Goal: Use online tool/utility: Utilize a website feature to perform a specific function

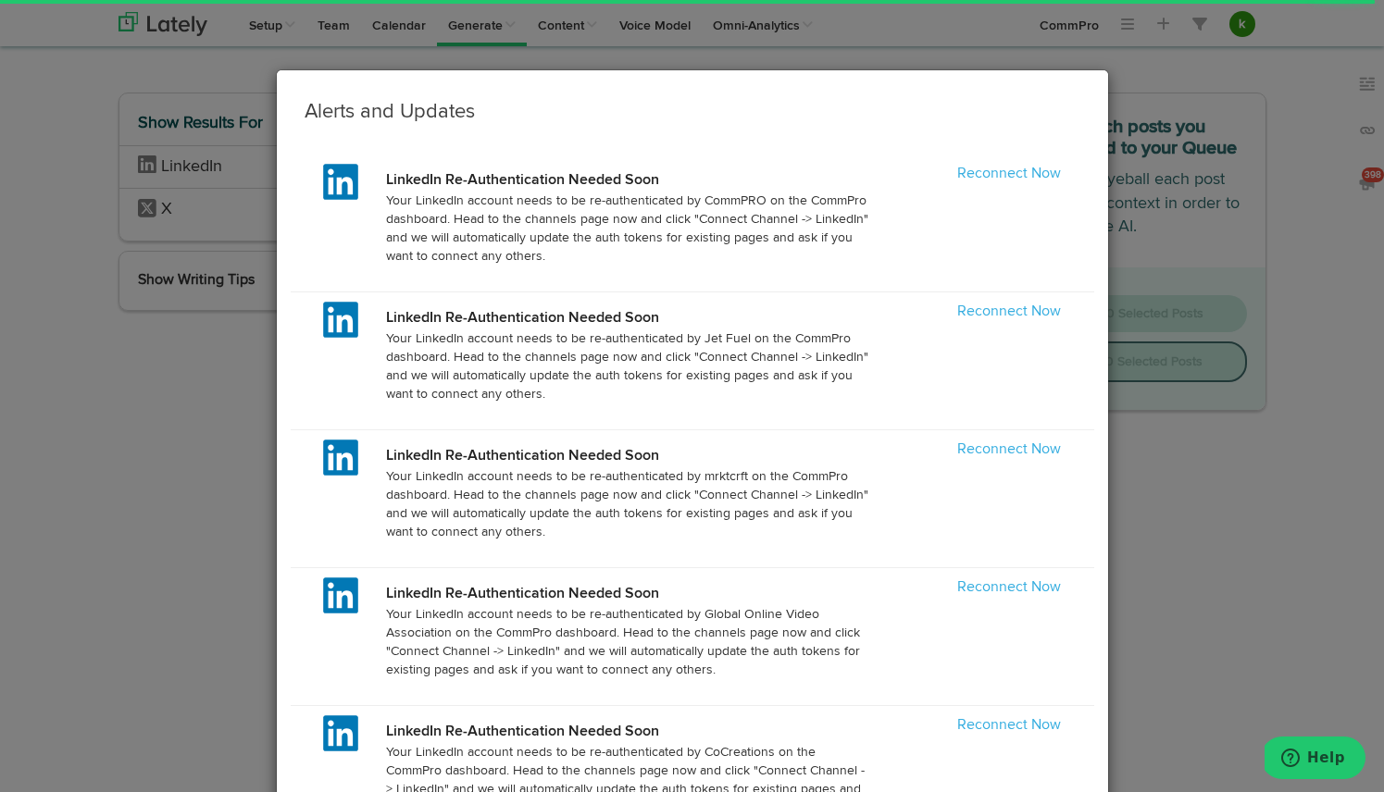
click at [1258, 552] on div "Alerts and Updates LinkedIn Re-Authentication Needed Soon Your LinkedIn account…" at bounding box center [692, 396] width 1384 height 792
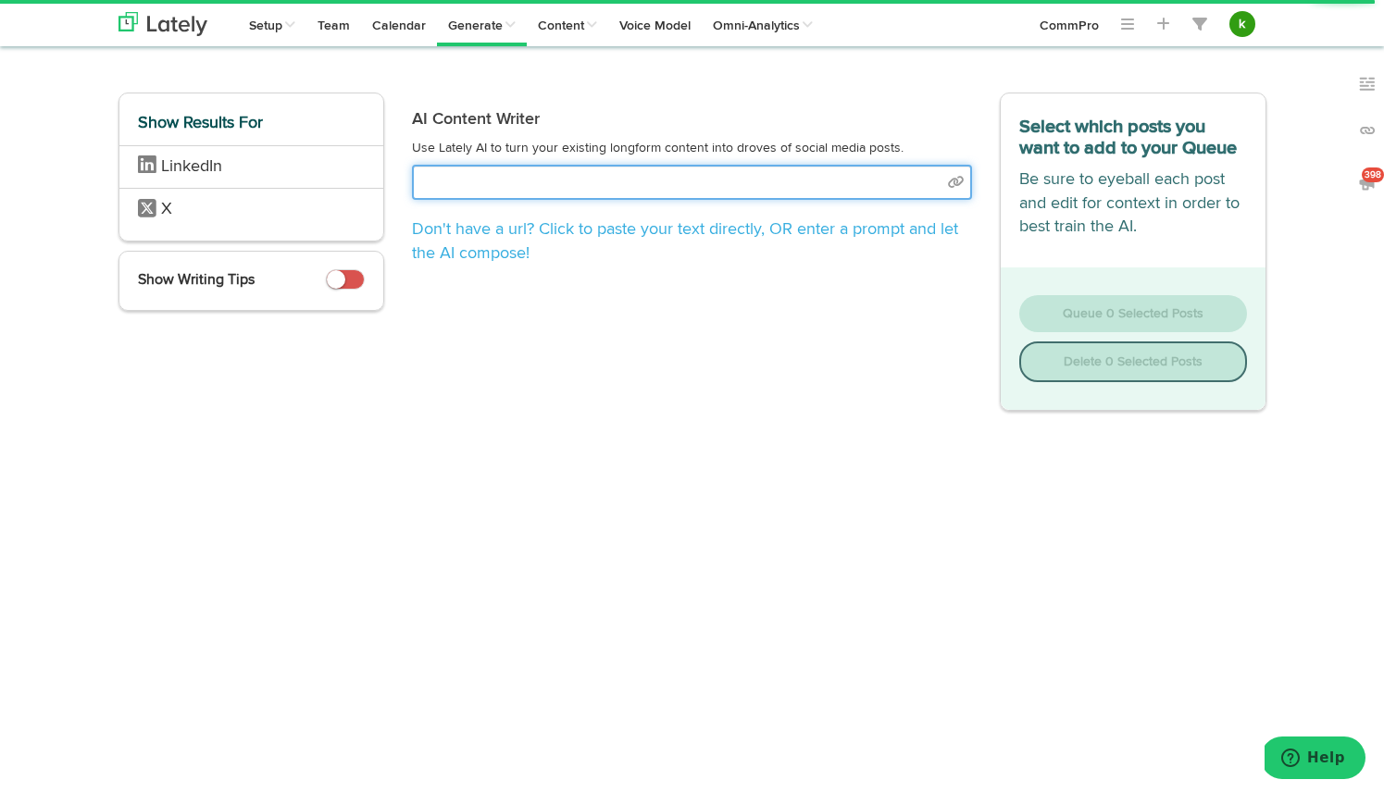
click at [596, 177] on input "text" at bounding box center [692, 182] width 560 height 35
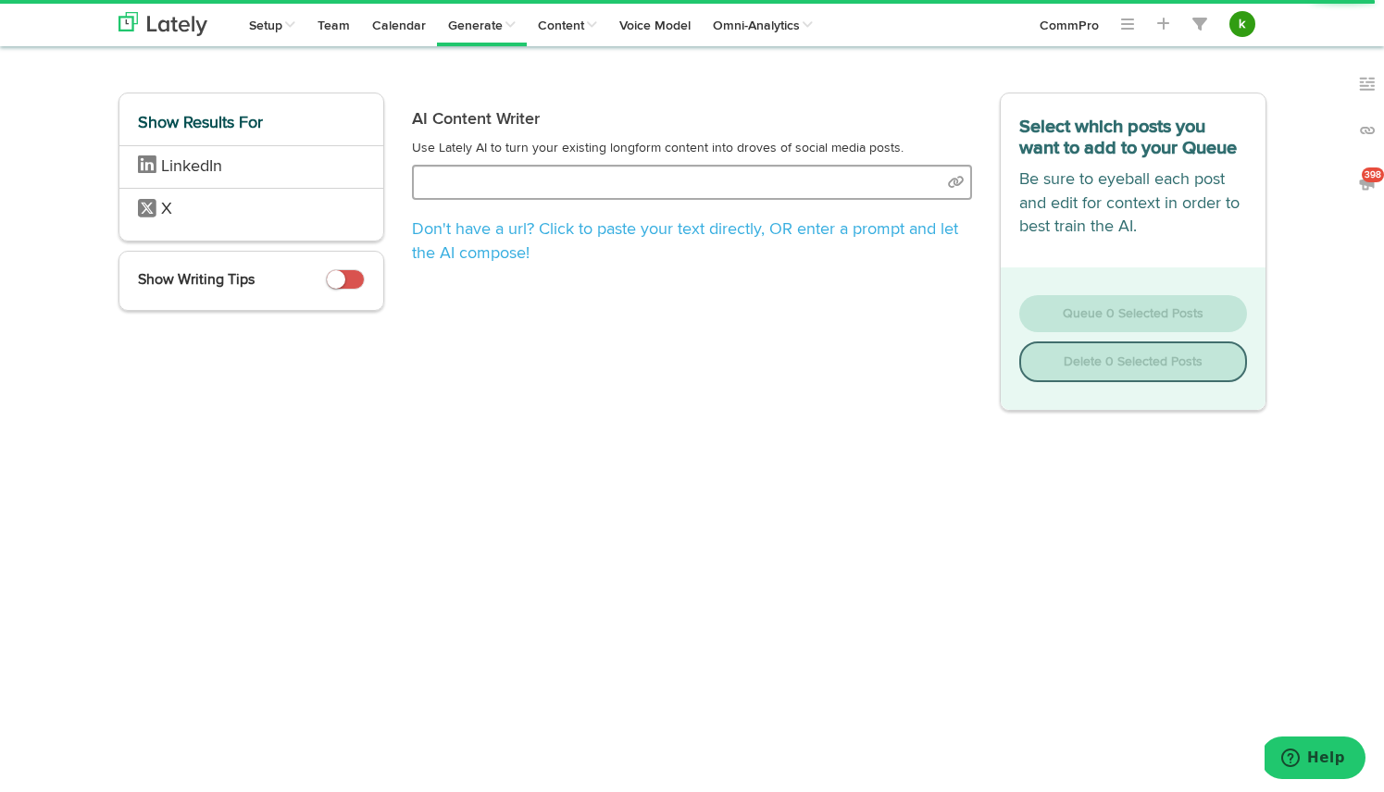
select select "natural"
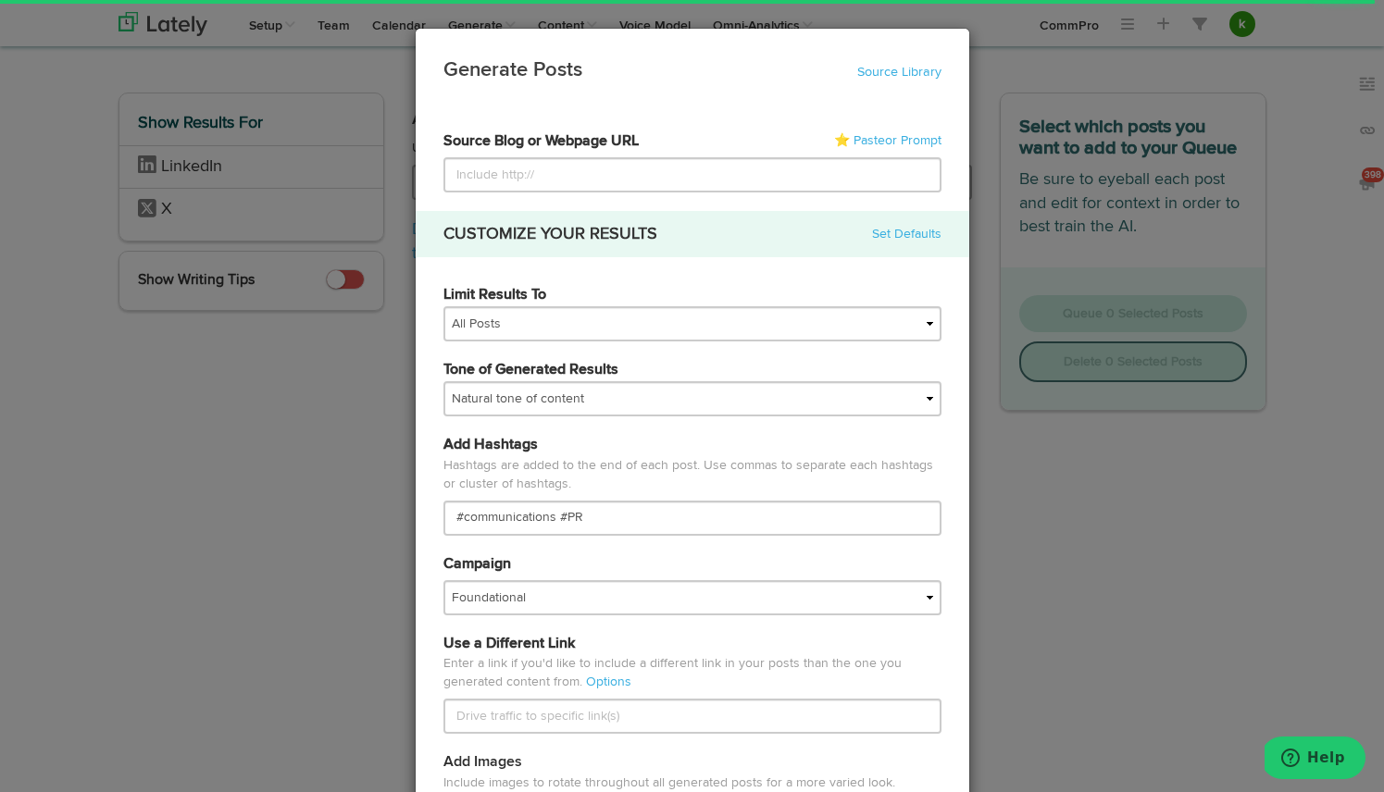
type input "[URL][DOMAIN_NAME]"
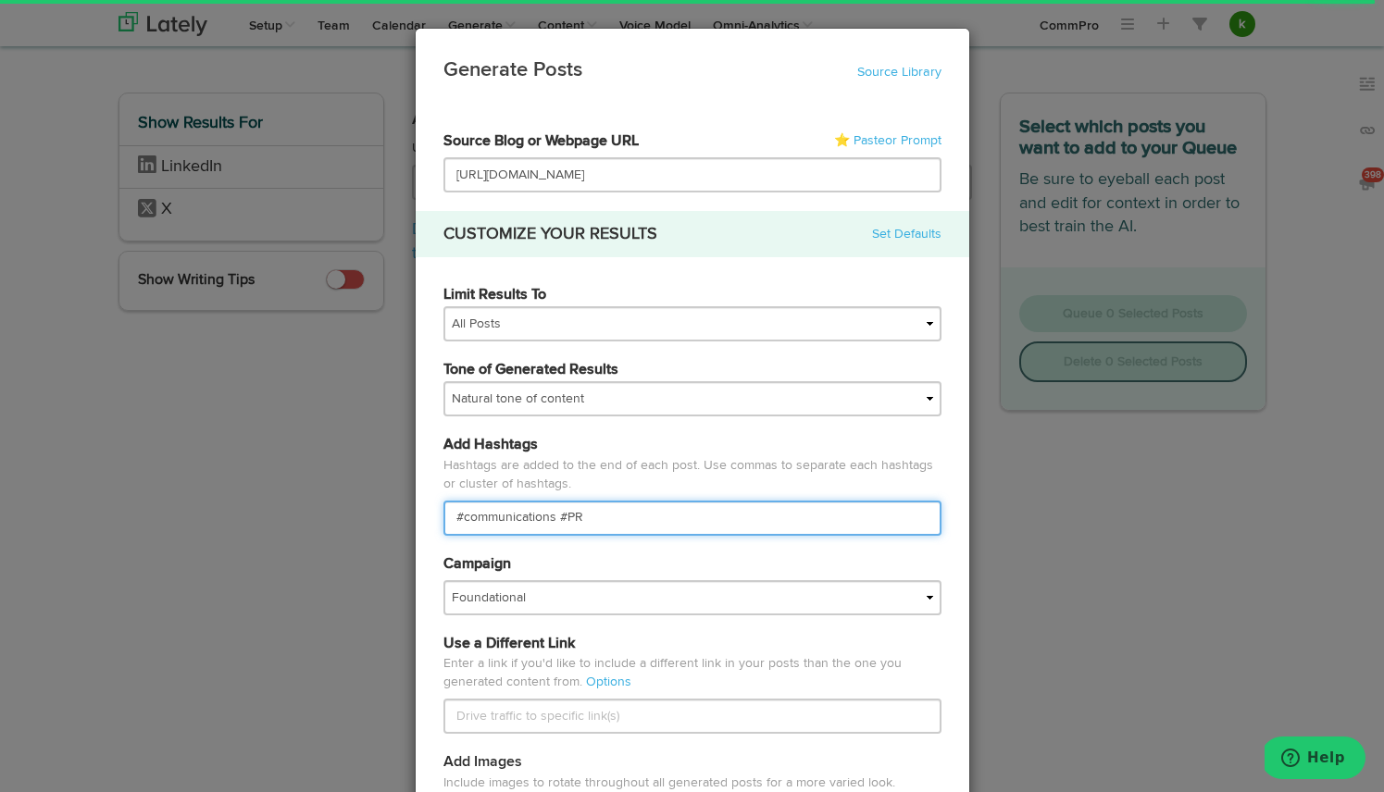
click at [514, 515] on input "#communications #PR" at bounding box center [692, 518] width 498 height 35
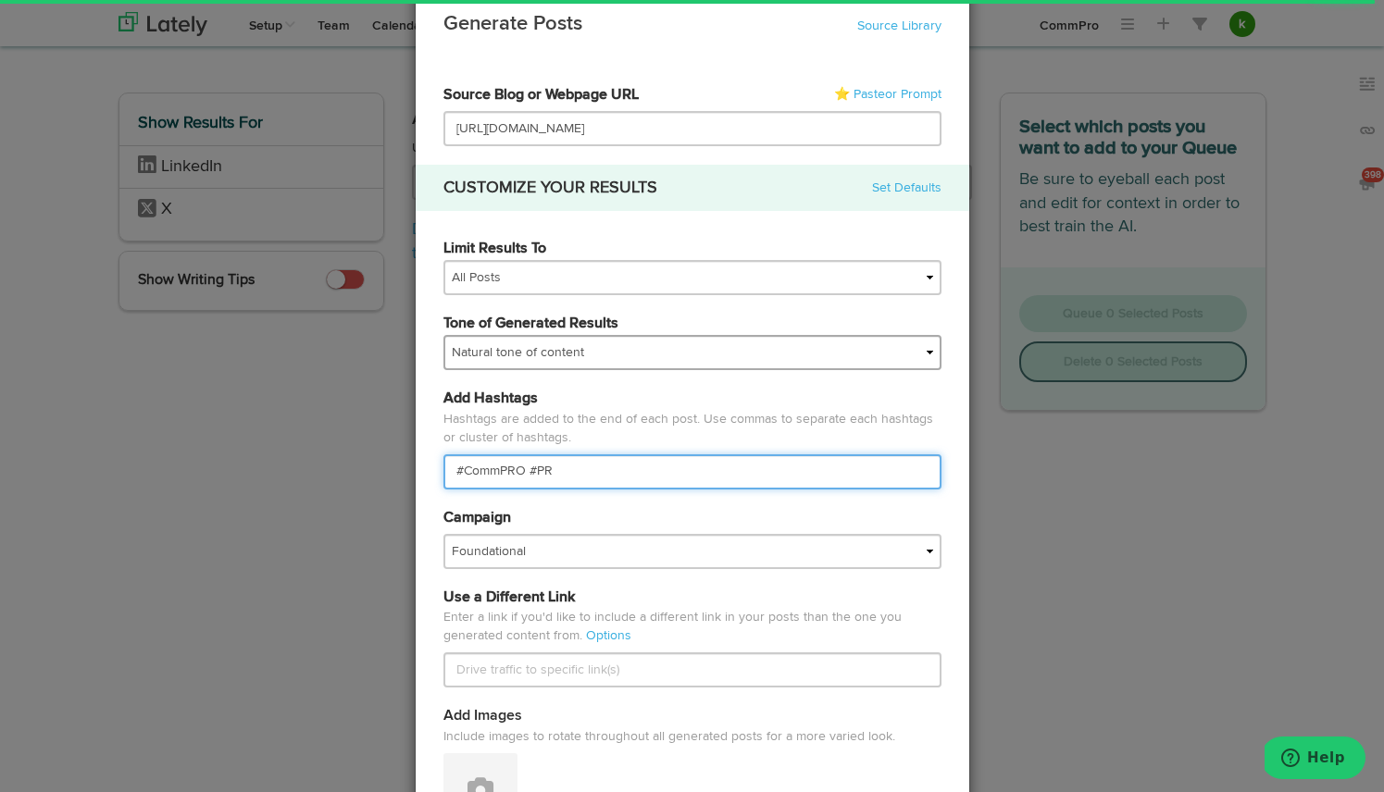
type input "#CommPRO #PR"
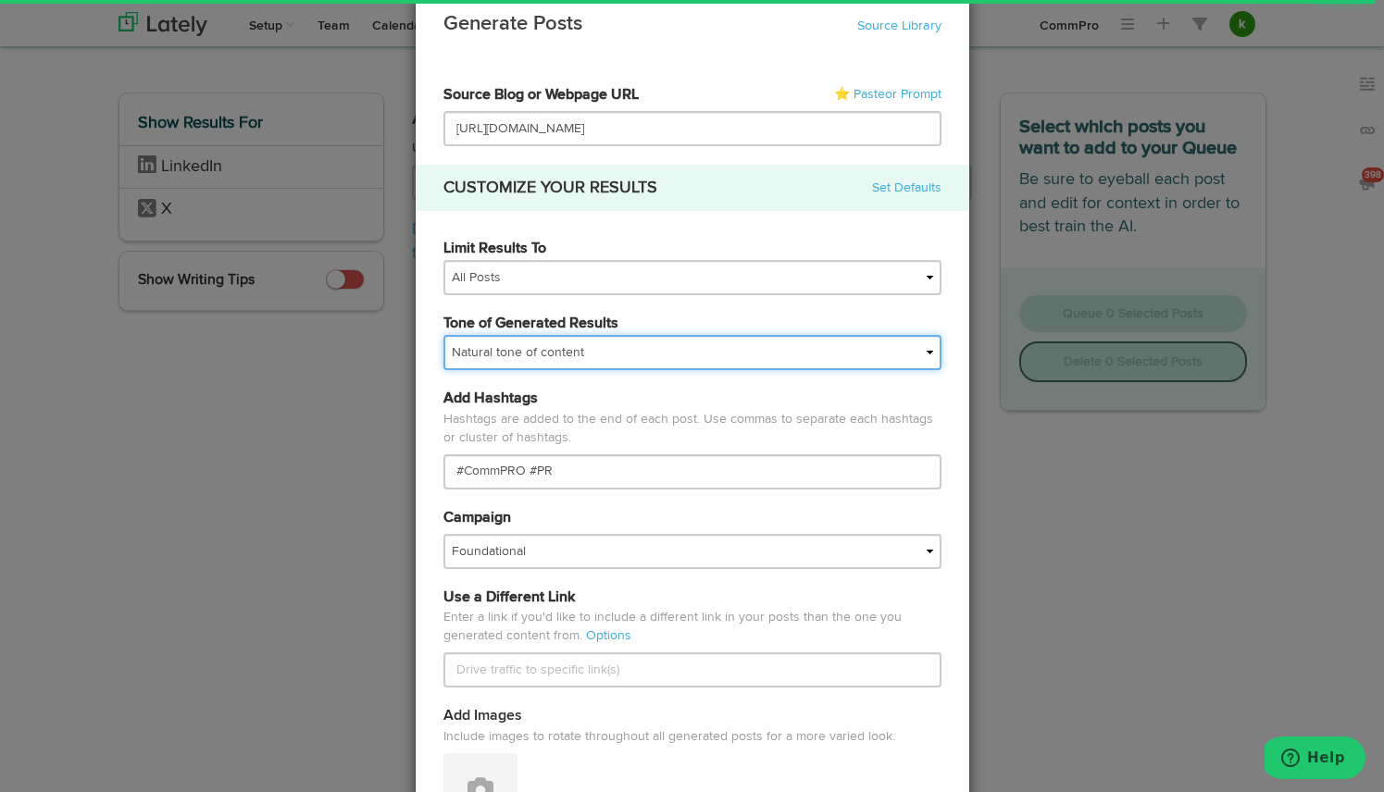
click at [539, 362] on select "My tone Official and professional Relaxed and conversational Light and humorous…" at bounding box center [692, 352] width 498 height 35
select select "professional"
click at [443, 335] on select "My tone Official and professional Relaxed and conversational Light and humorous…" at bounding box center [692, 352] width 498 height 35
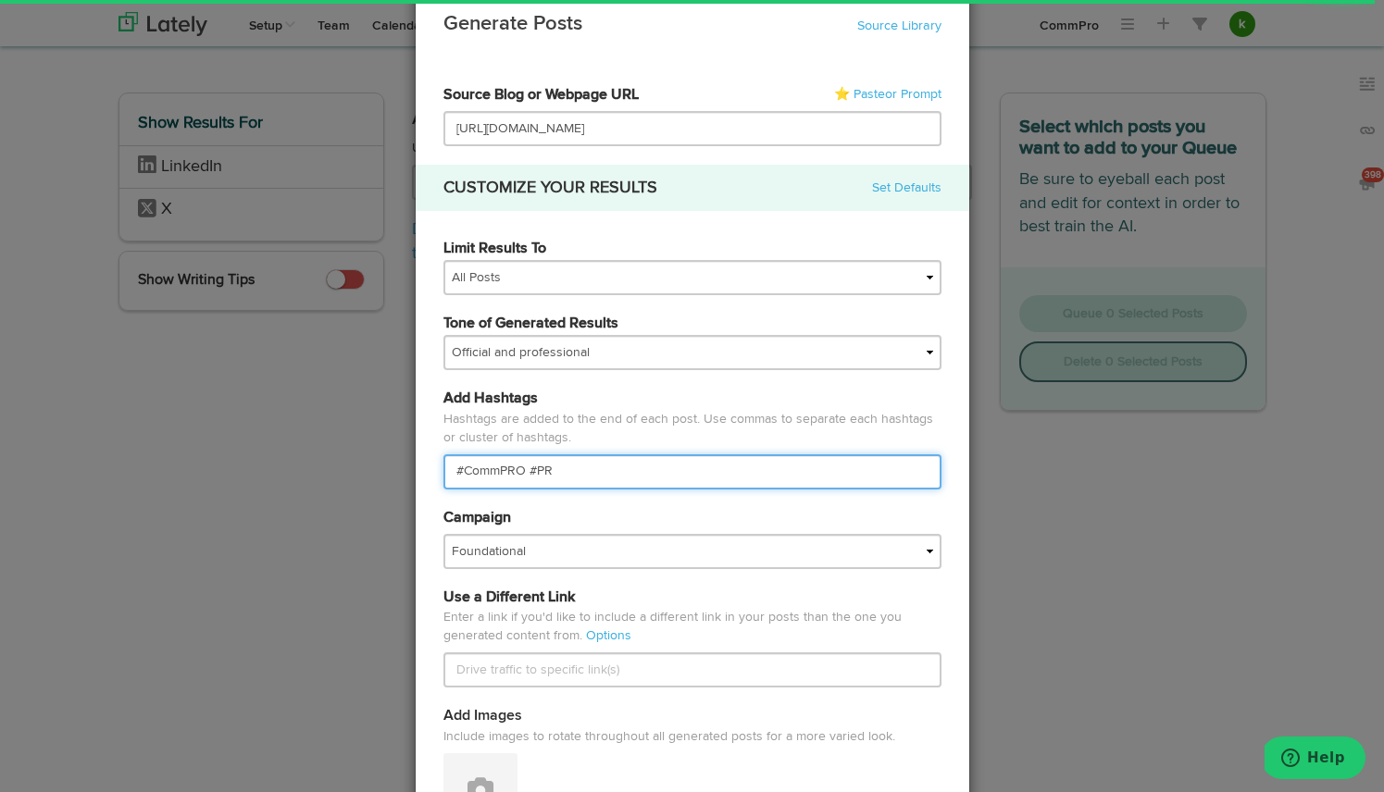
click at [604, 472] on input "#CommPRO #PR" at bounding box center [692, 471] width 498 height 35
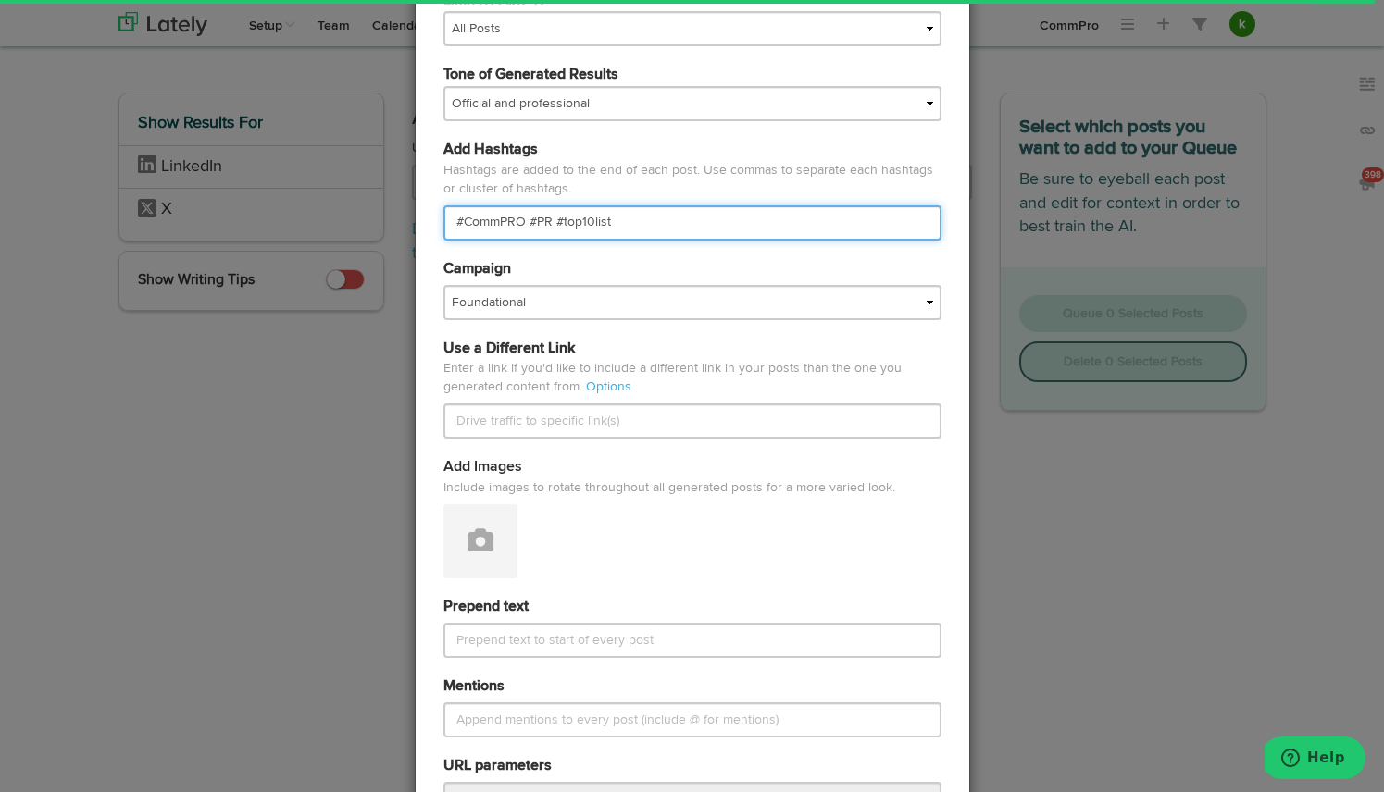
scroll to position [660, 0]
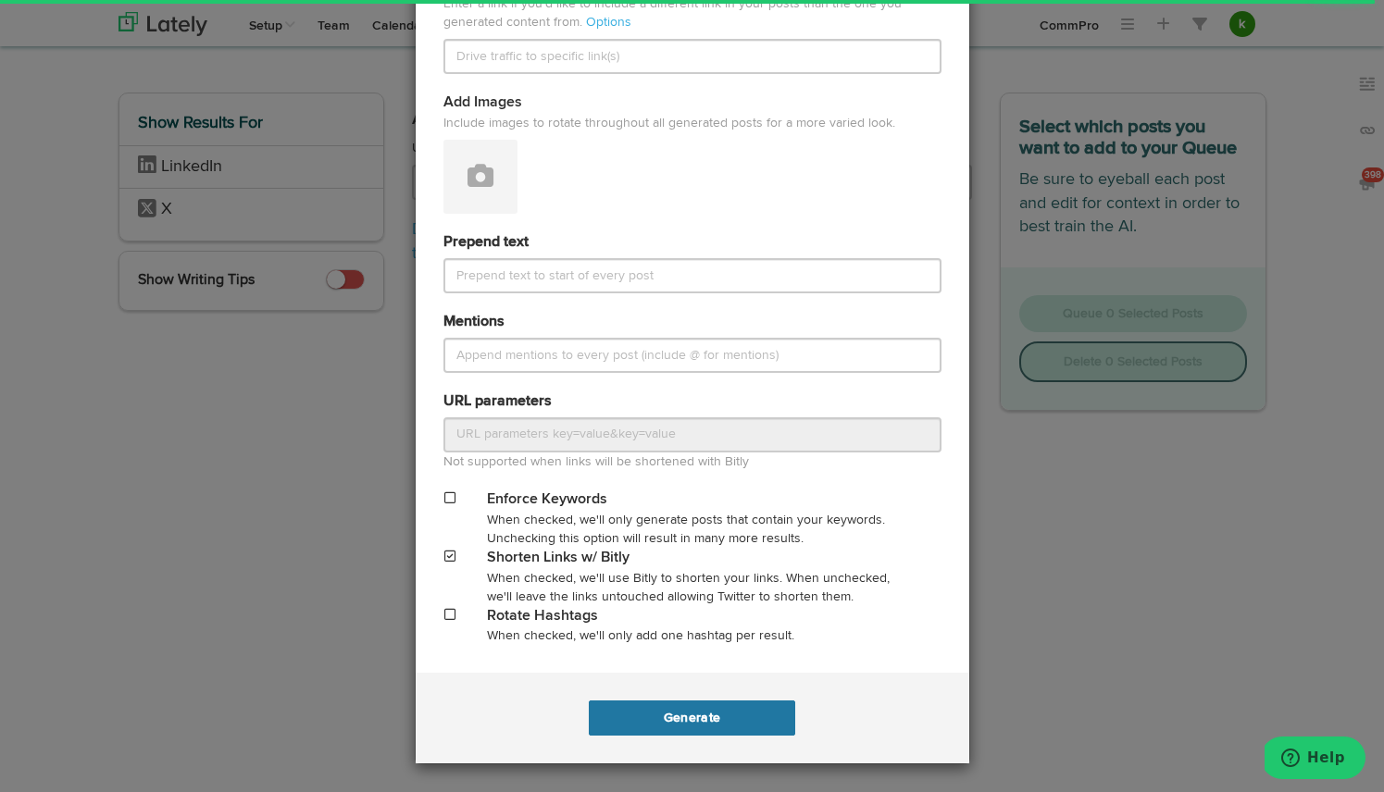
type input "#CommPRO #PR #top10list"
click at [660, 714] on button "Generate" at bounding box center [692, 718] width 206 height 35
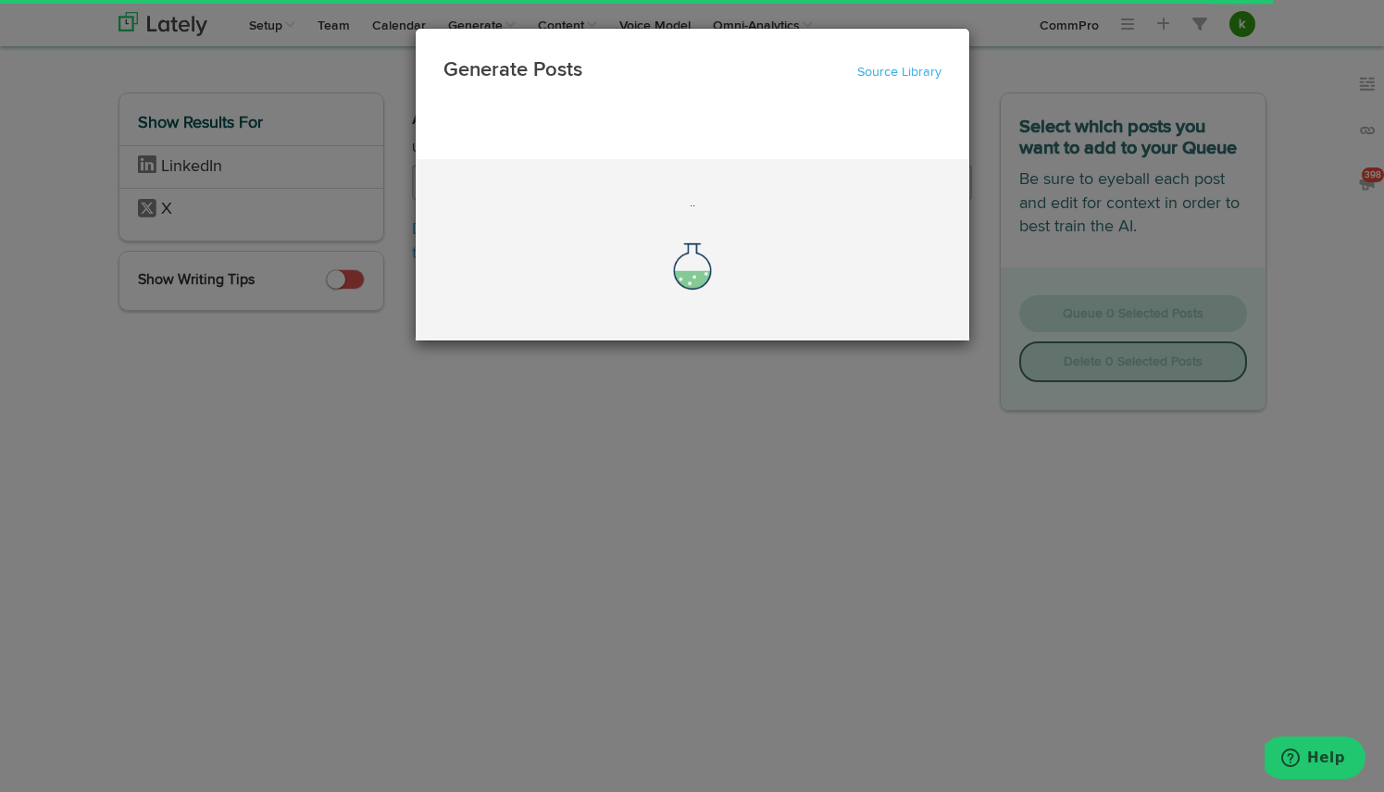
scroll to position [0, 0]
